Goal: Transaction & Acquisition: Book appointment/travel/reservation

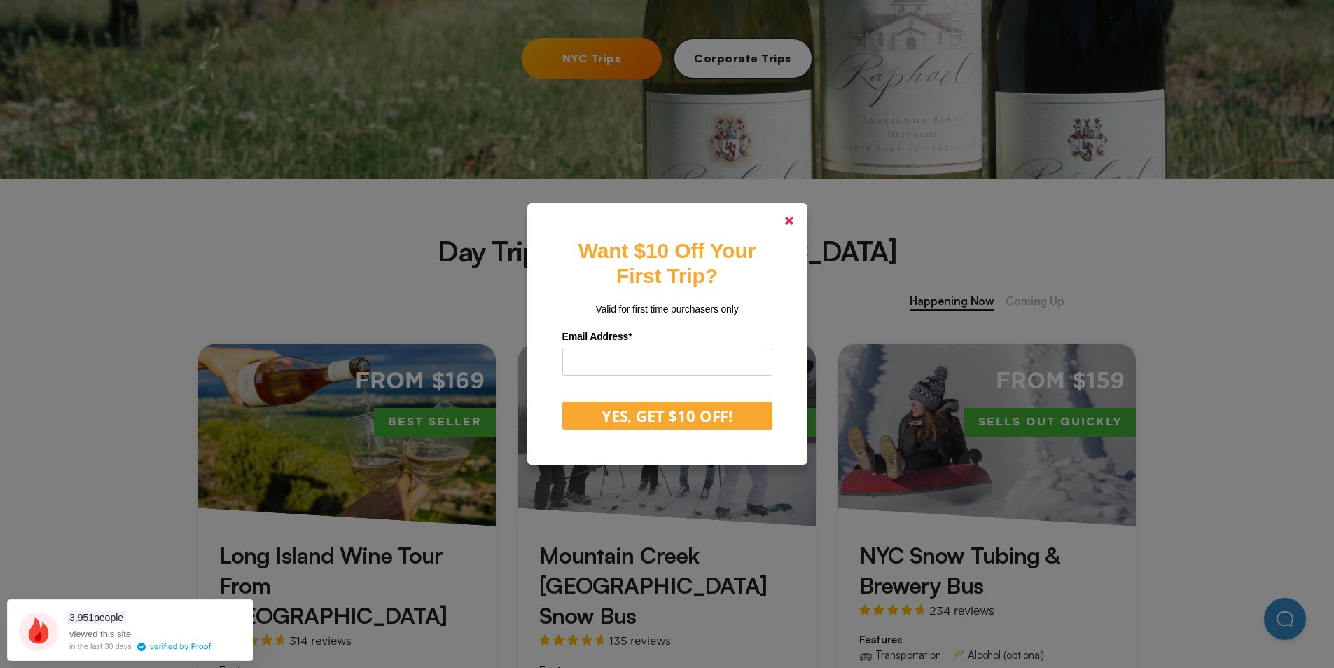
click at [794, 223] on polygon at bounding box center [789, 220] width 8 height 8
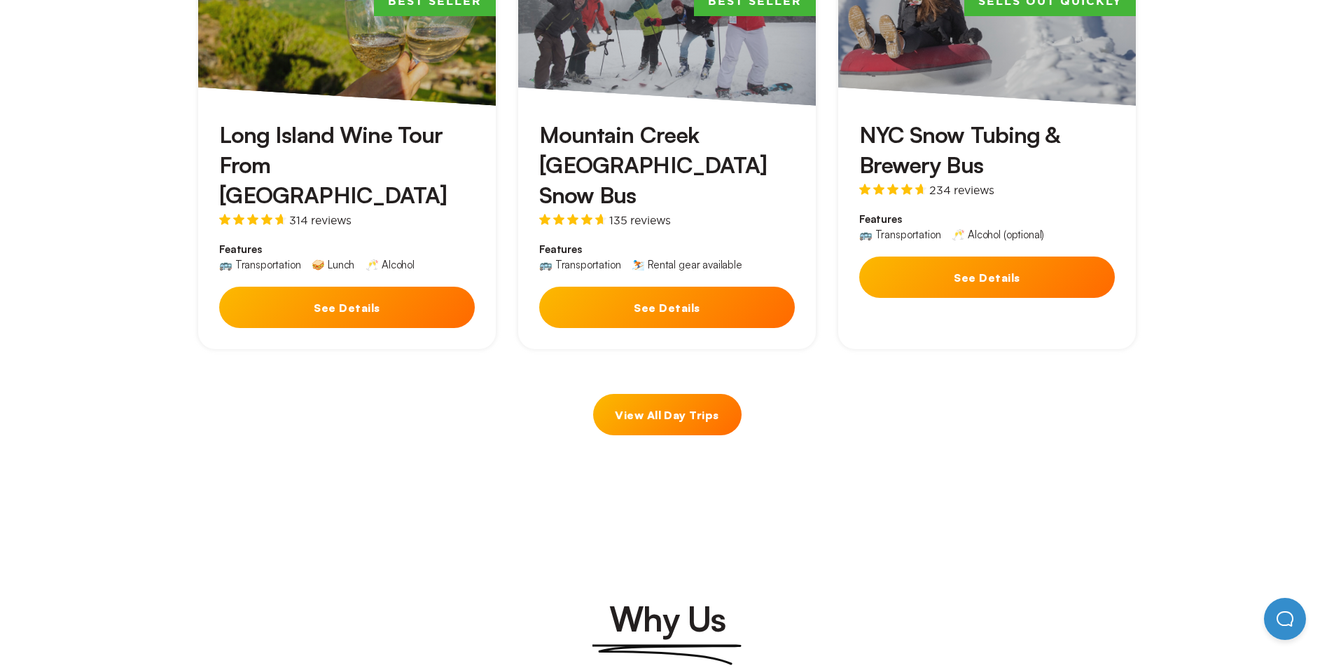
scroll to position [700, 0]
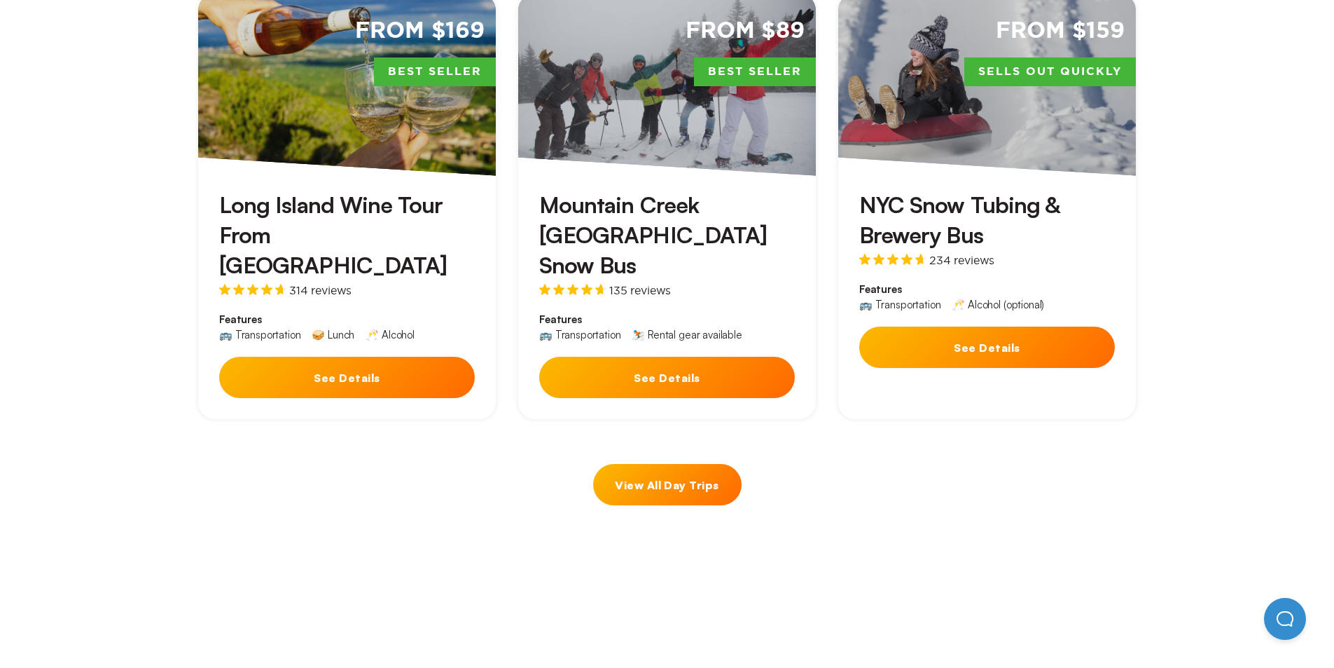
click at [1068, 147] on div "From $159 Sells Out Quickly" at bounding box center [987, 85] width 298 height 182
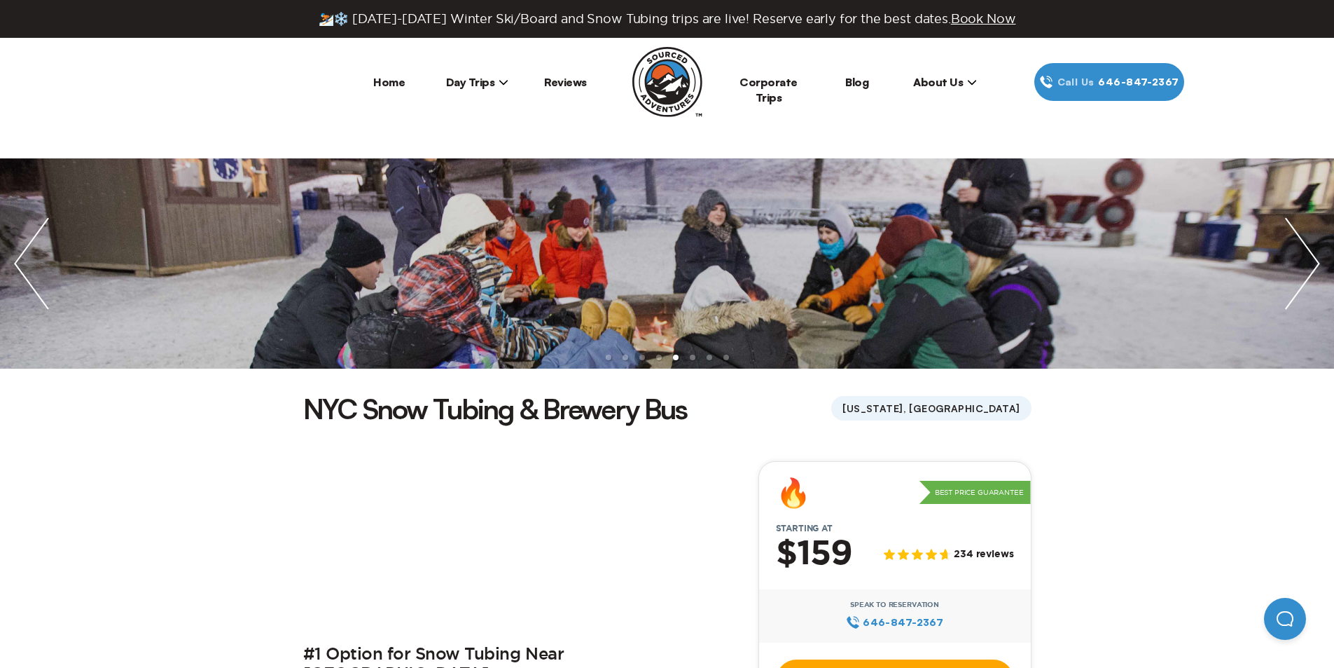
click at [502, 83] on icon at bounding box center [503, 82] width 8 height 5
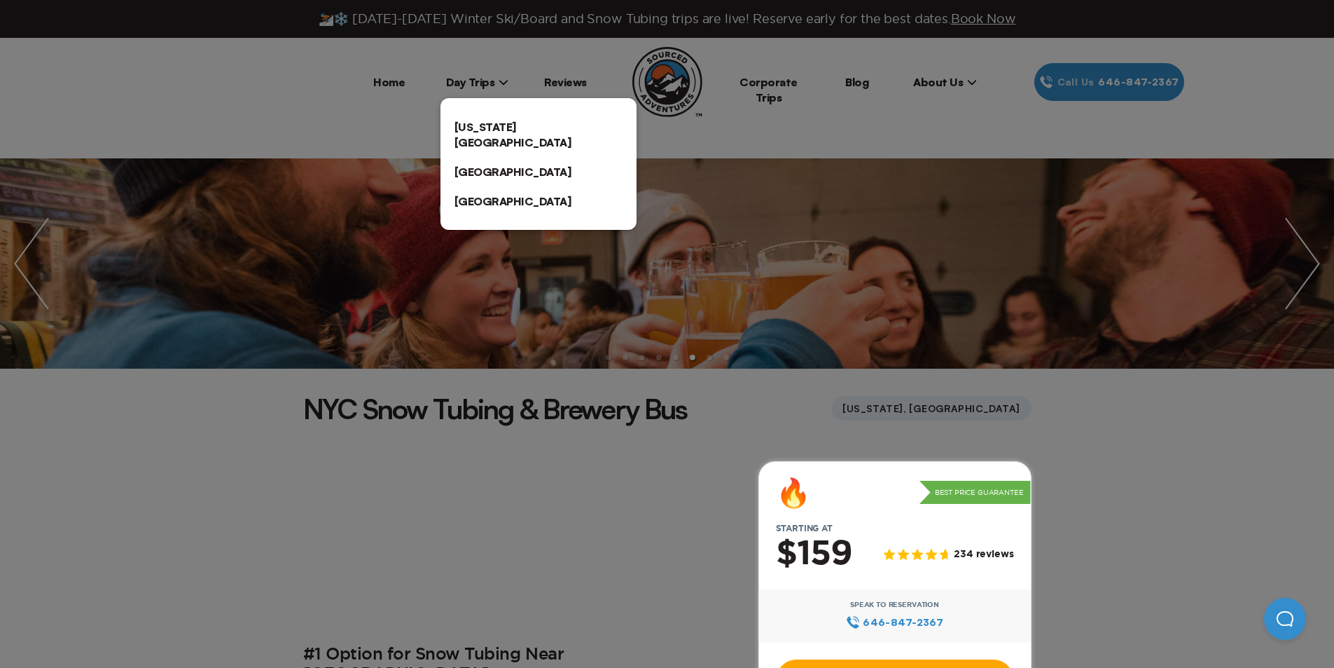
click at [1142, 432] on div at bounding box center [667, 334] width 1334 height 668
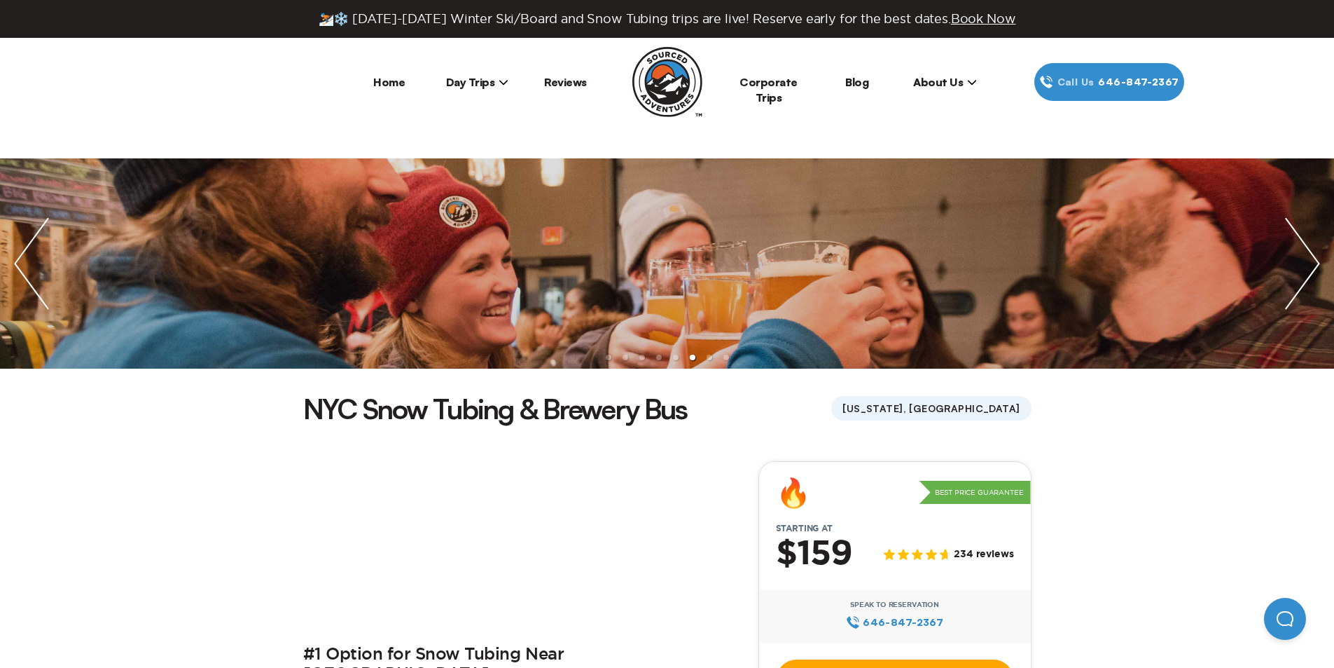
click at [506, 81] on icon at bounding box center [503, 82] width 8 height 5
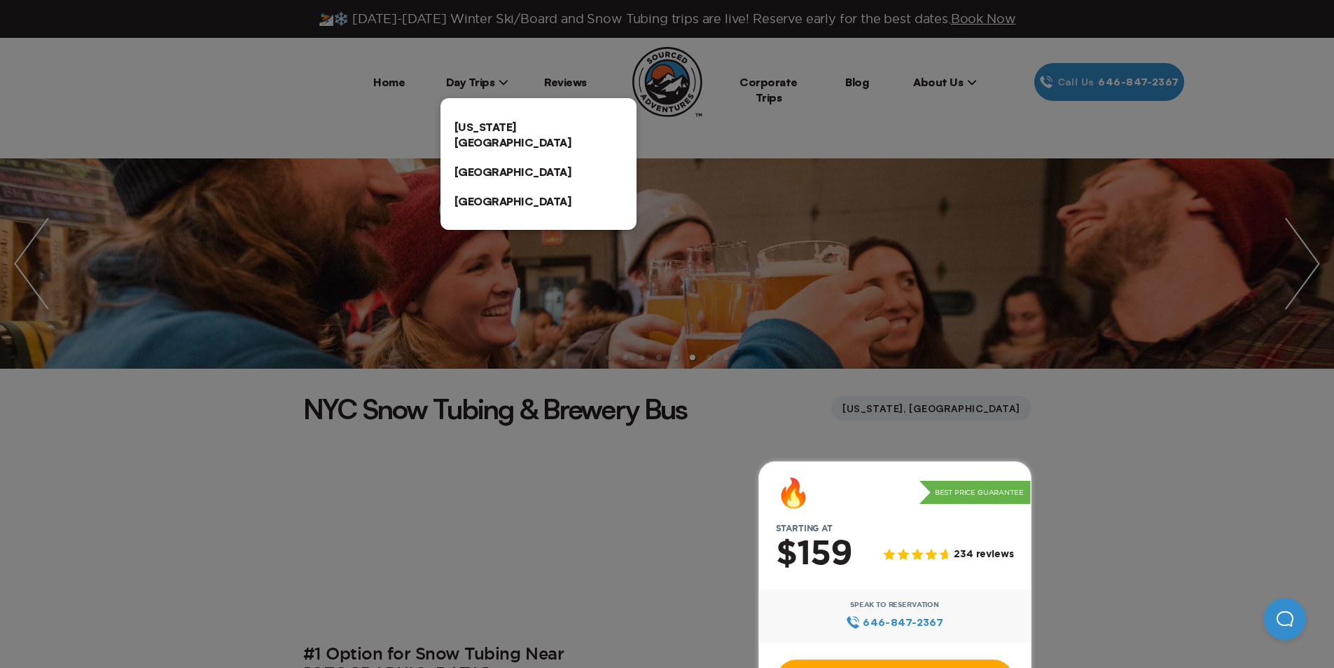
click at [507, 122] on link "[US_STATE][GEOGRAPHIC_DATA]" at bounding box center [539, 134] width 196 height 45
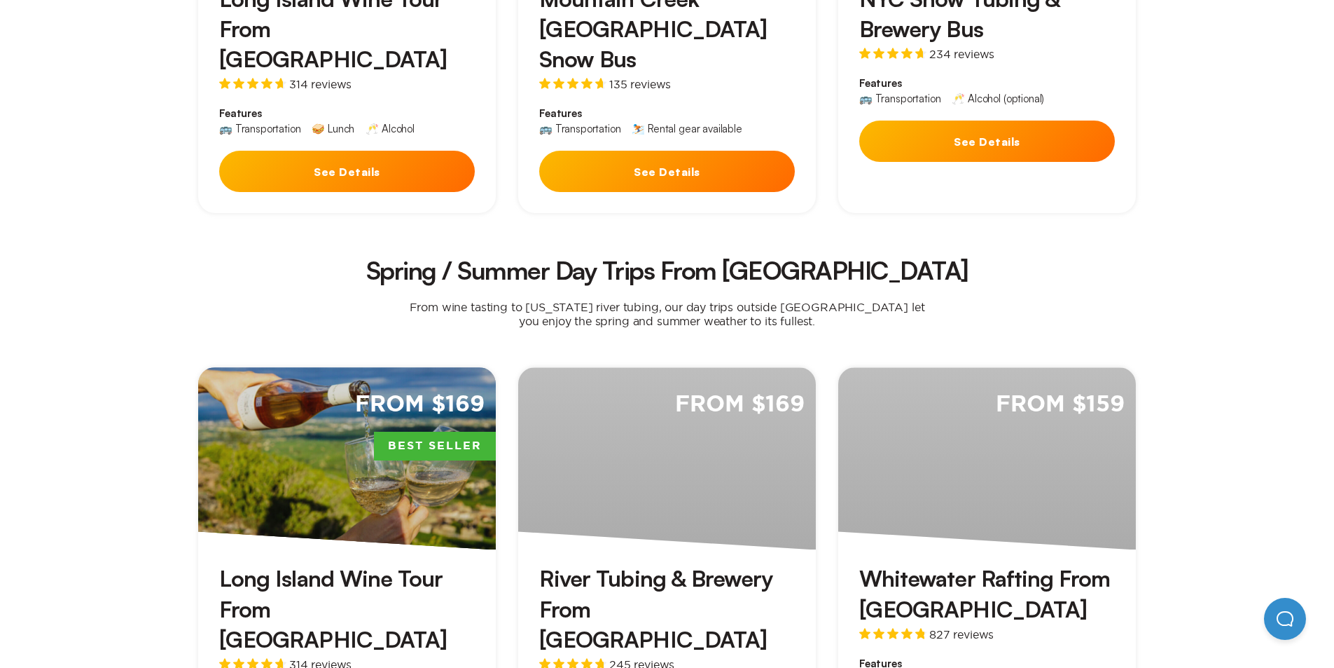
scroll to position [490, 0]
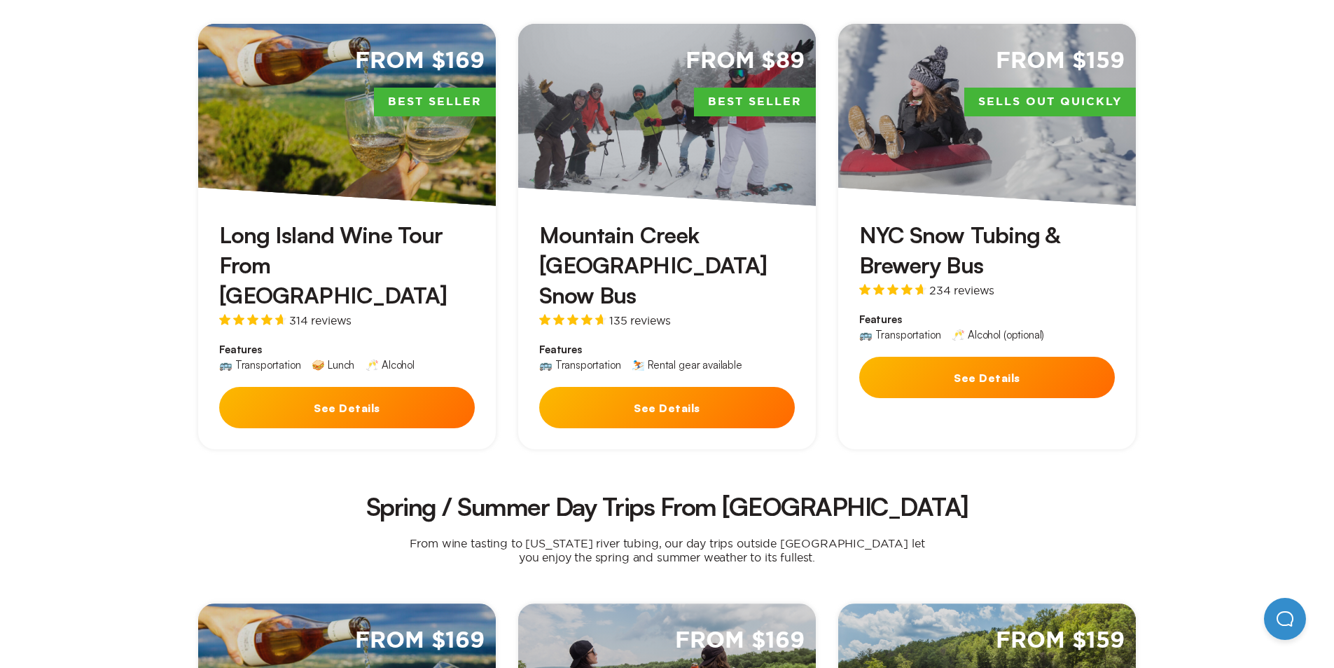
click at [717, 156] on div "From $89 Best Seller" at bounding box center [667, 115] width 298 height 182
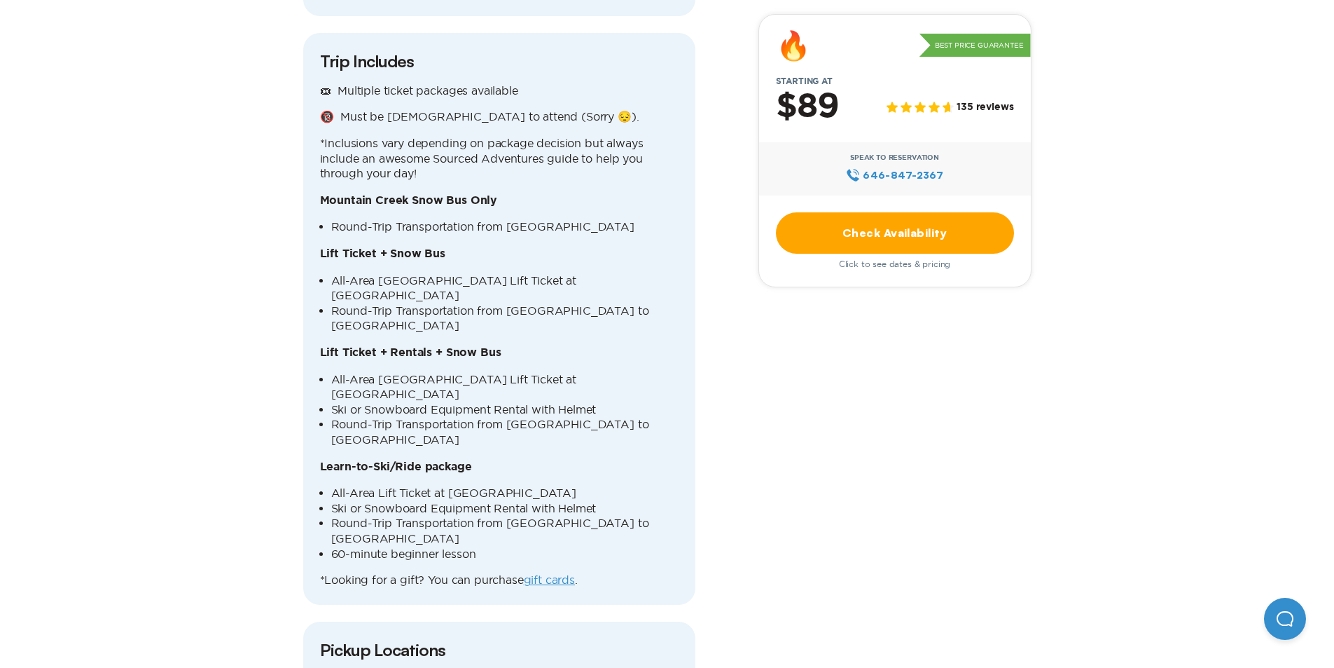
scroll to position [1751, 0]
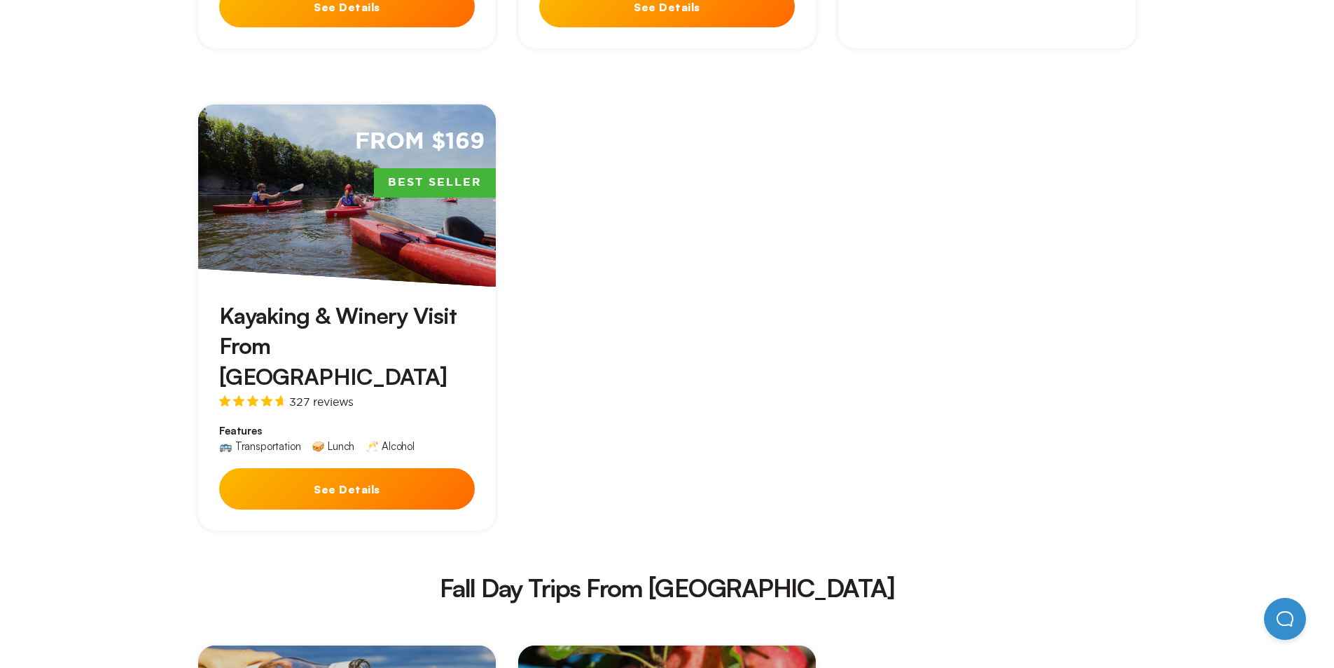
scroll to position [490, 0]
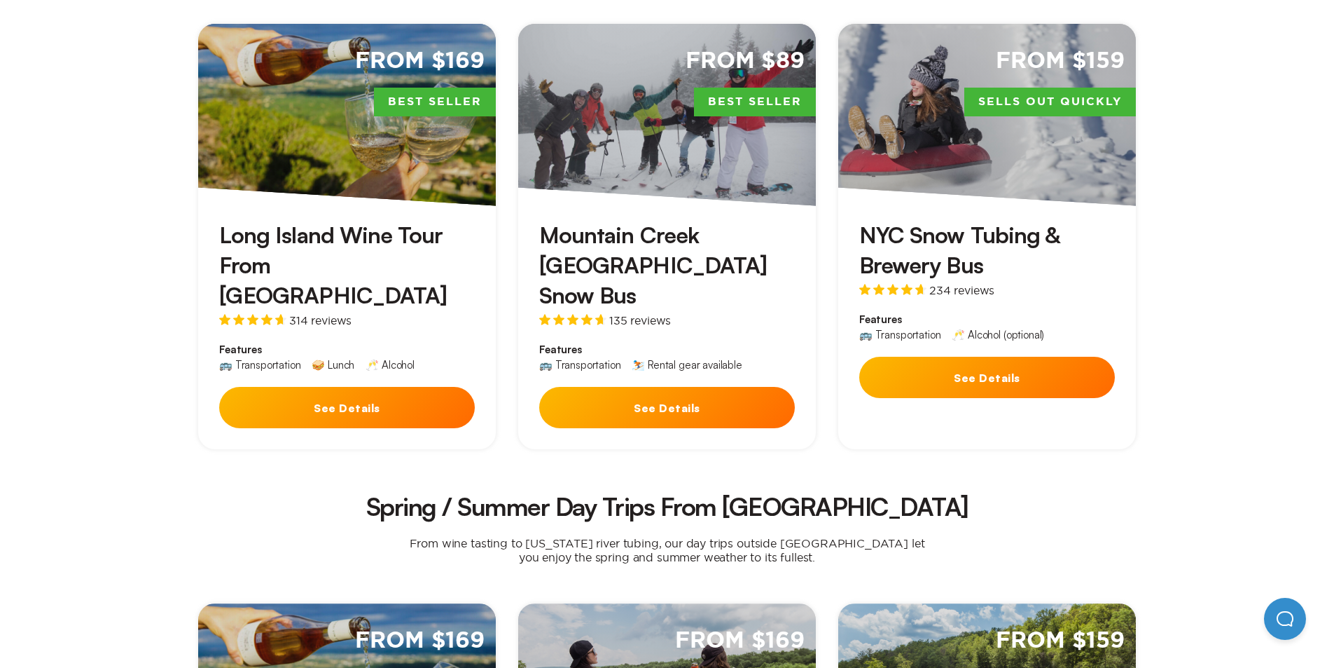
click at [979, 221] on h3 "NYC Snow Tubing & Brewery Bus" at bounding box center [987, 250] width 256 height 60
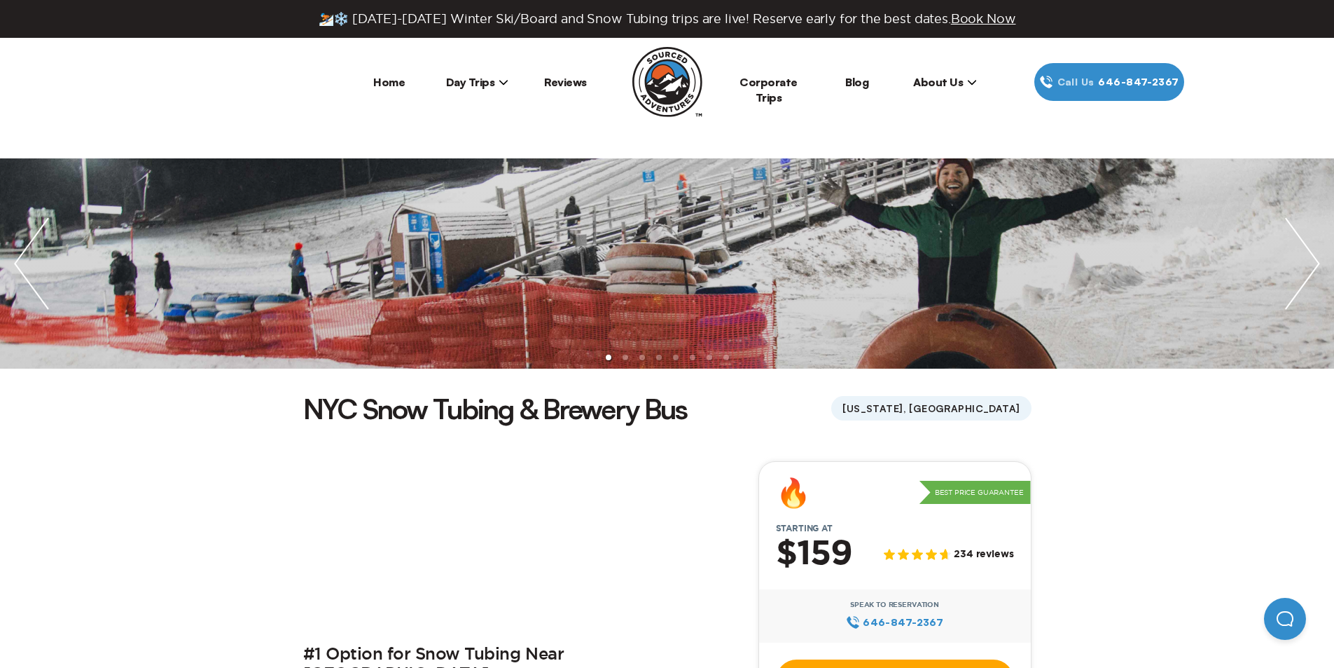
scroll to position [70, 0]
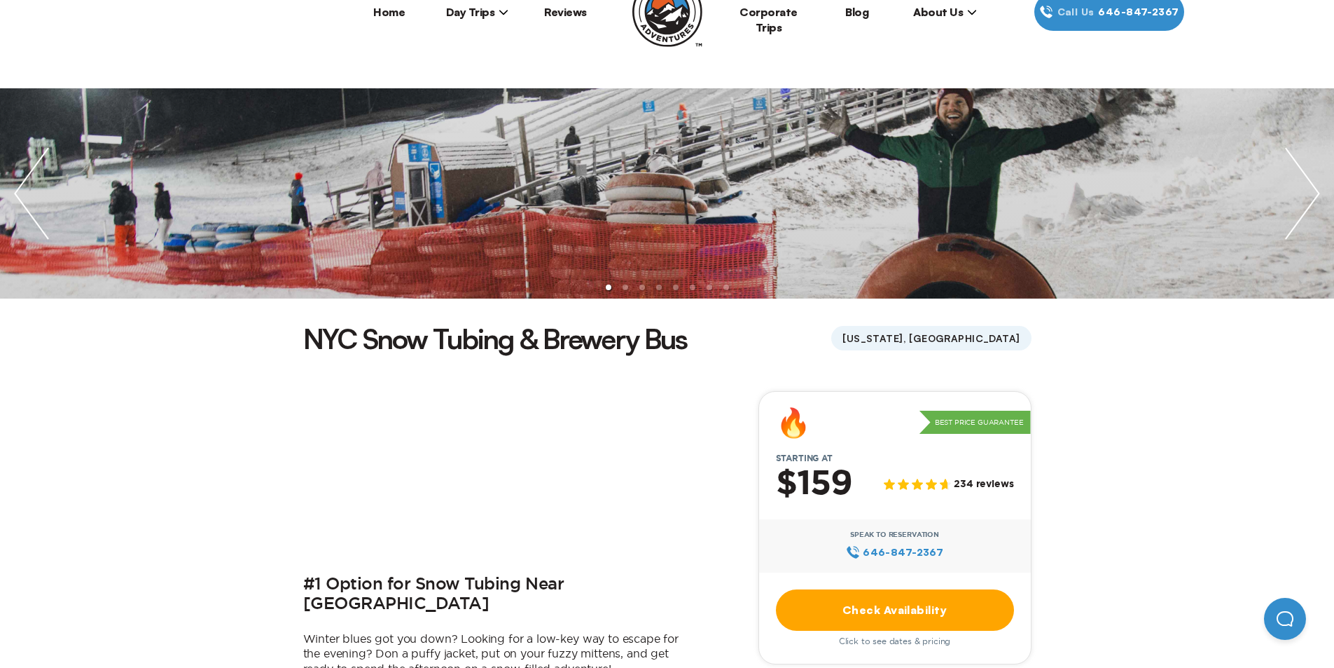
click at [901, 606] on link "Check Availability" at bounding box center [895, 609] width 238 height 41
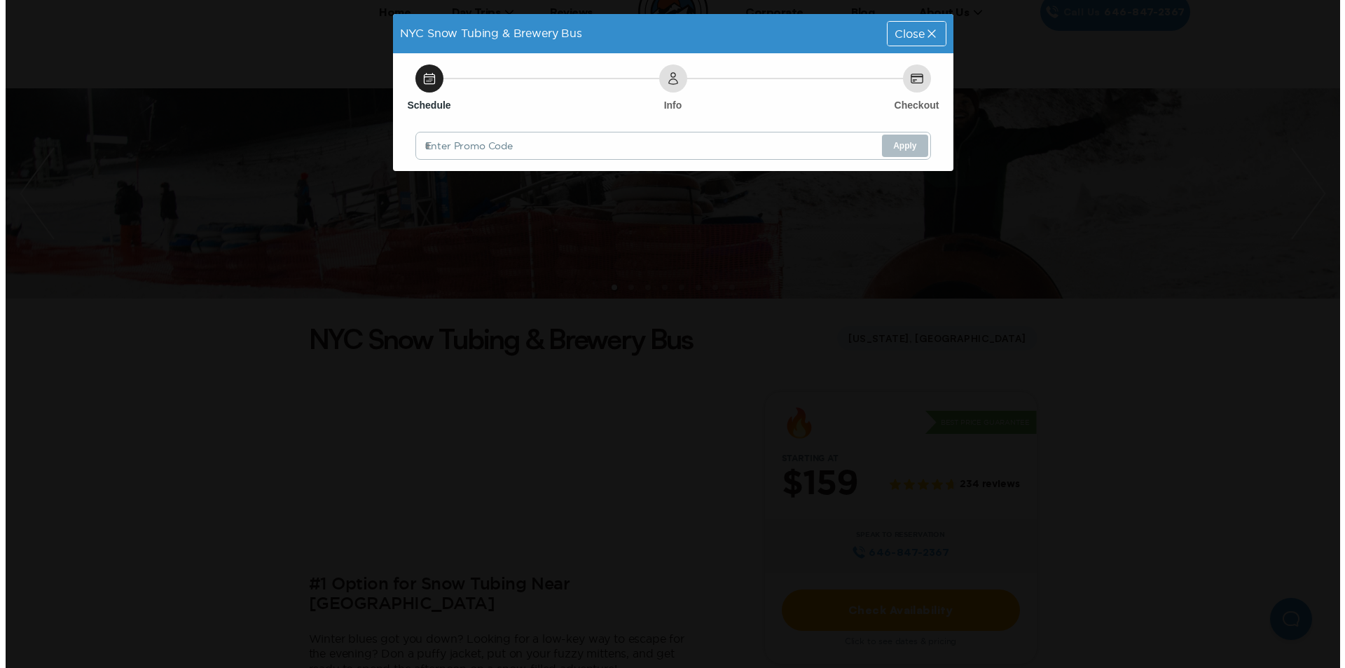
scroll to position [0, 0]
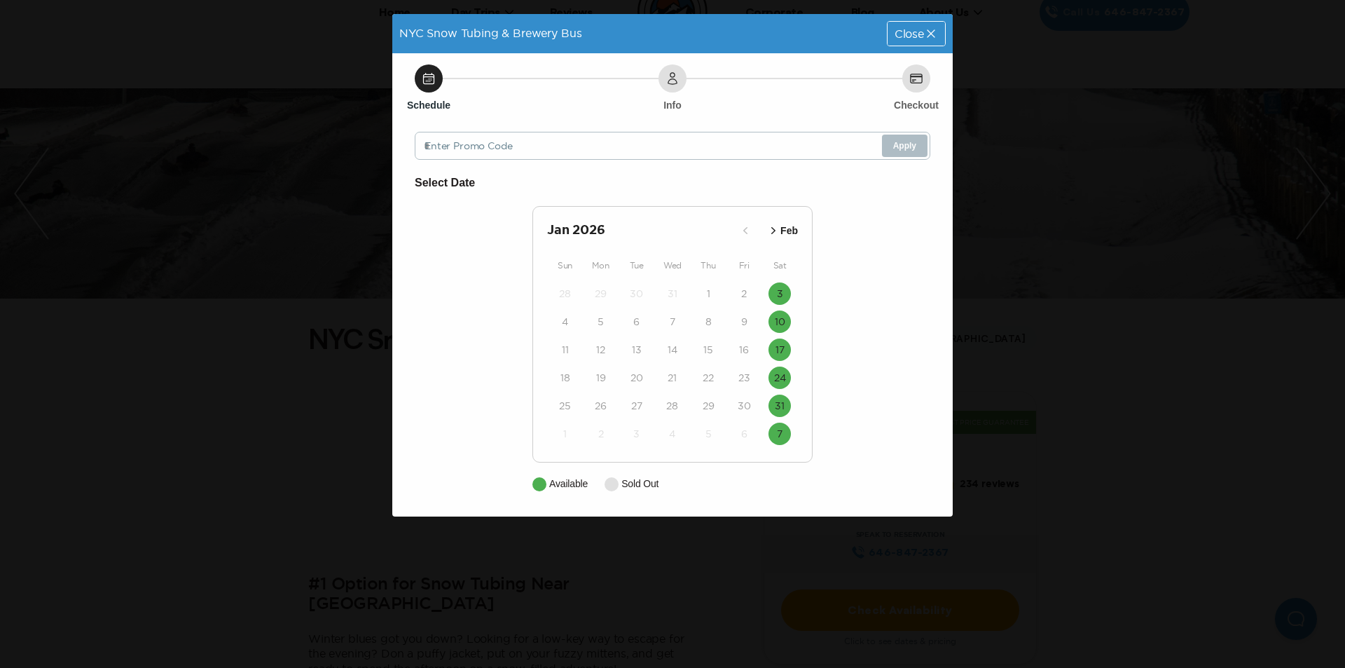
click at [772, 233] on icon "button" at bounding box center [773, 230] width 4 height 7
click at [743, 231] on icon "button" at bounding box center [745, 230] width 14 height 14
click at [911, 40] on div "Close" at bounding box center [915, 34] width 57 height 24
